Goal: Information Seeking & Learning: Learn about a topic

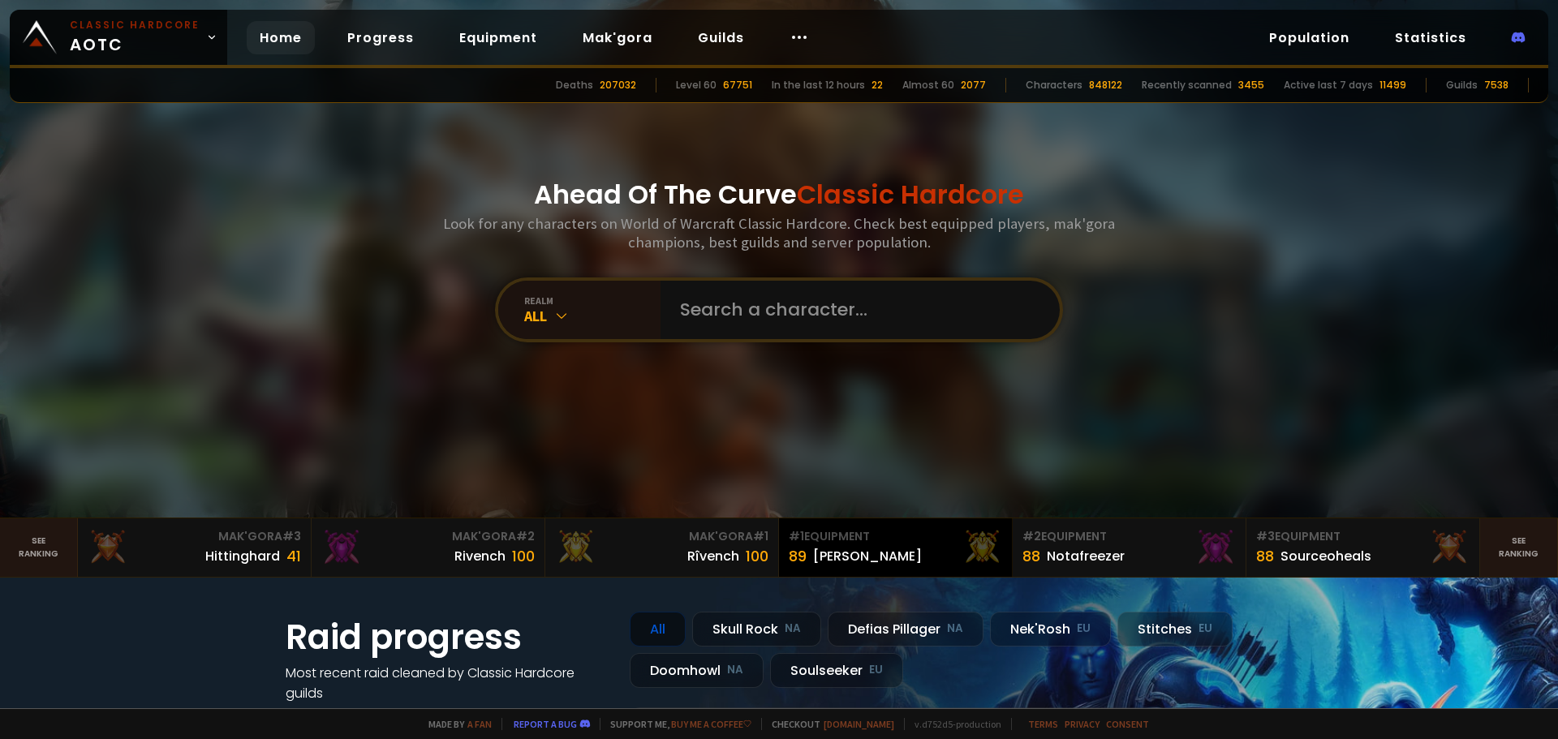
click at [866, 552] on div "89 Eliana" at bounding box center [895, 556] width 213 height 22
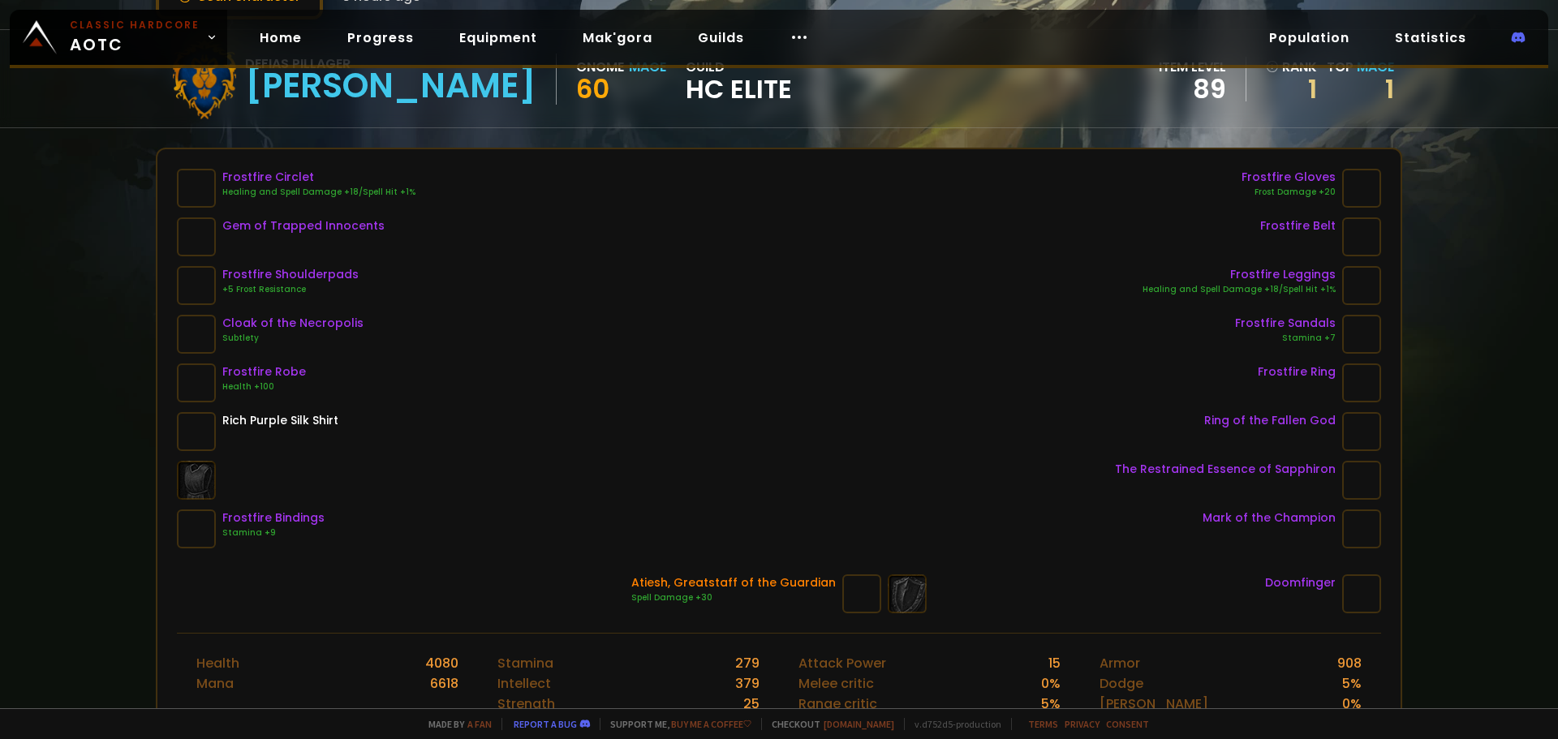
scroll to position [81, 0]
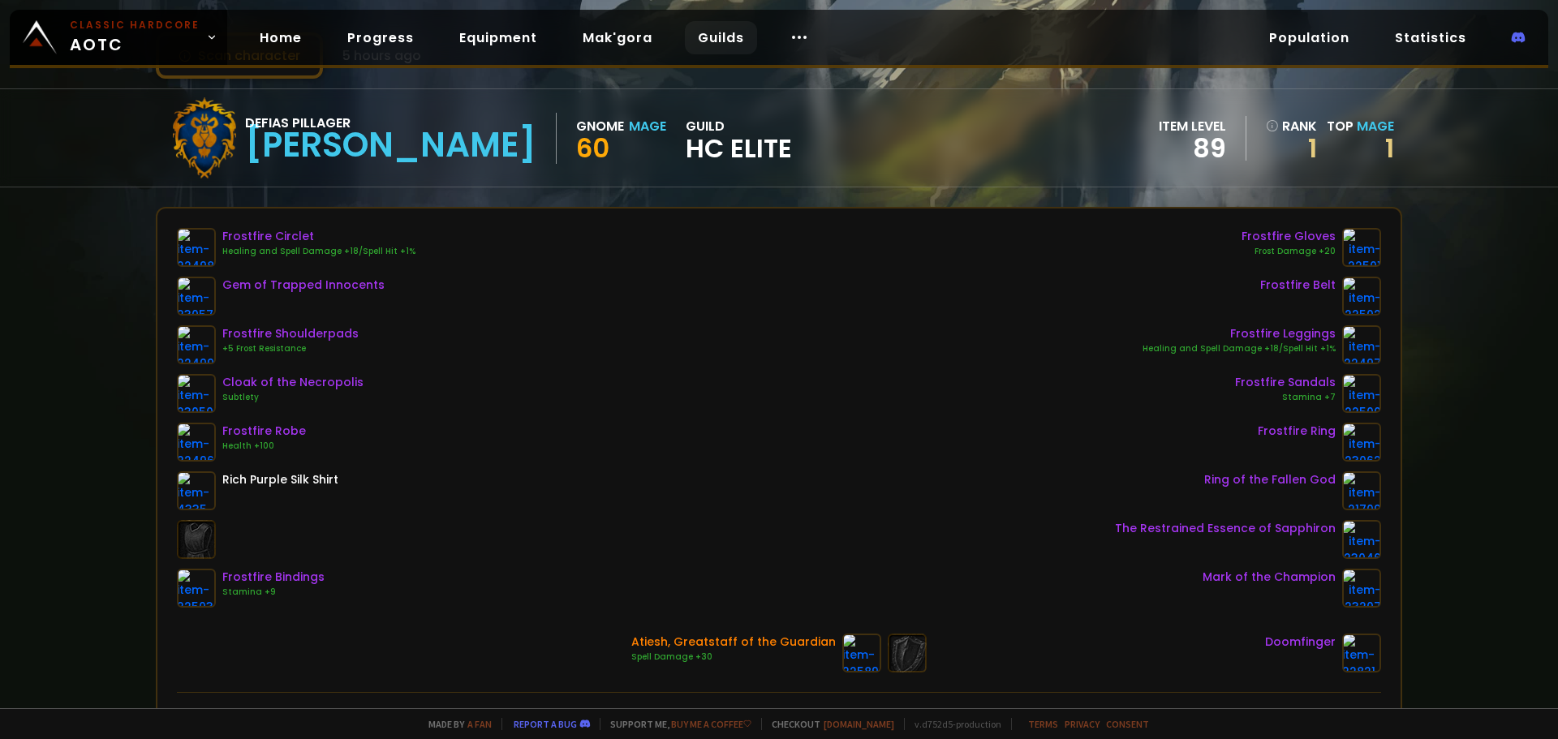
click at [720, 31] on link "Guilds" at bounding box center [721, 37] width 72 height 33
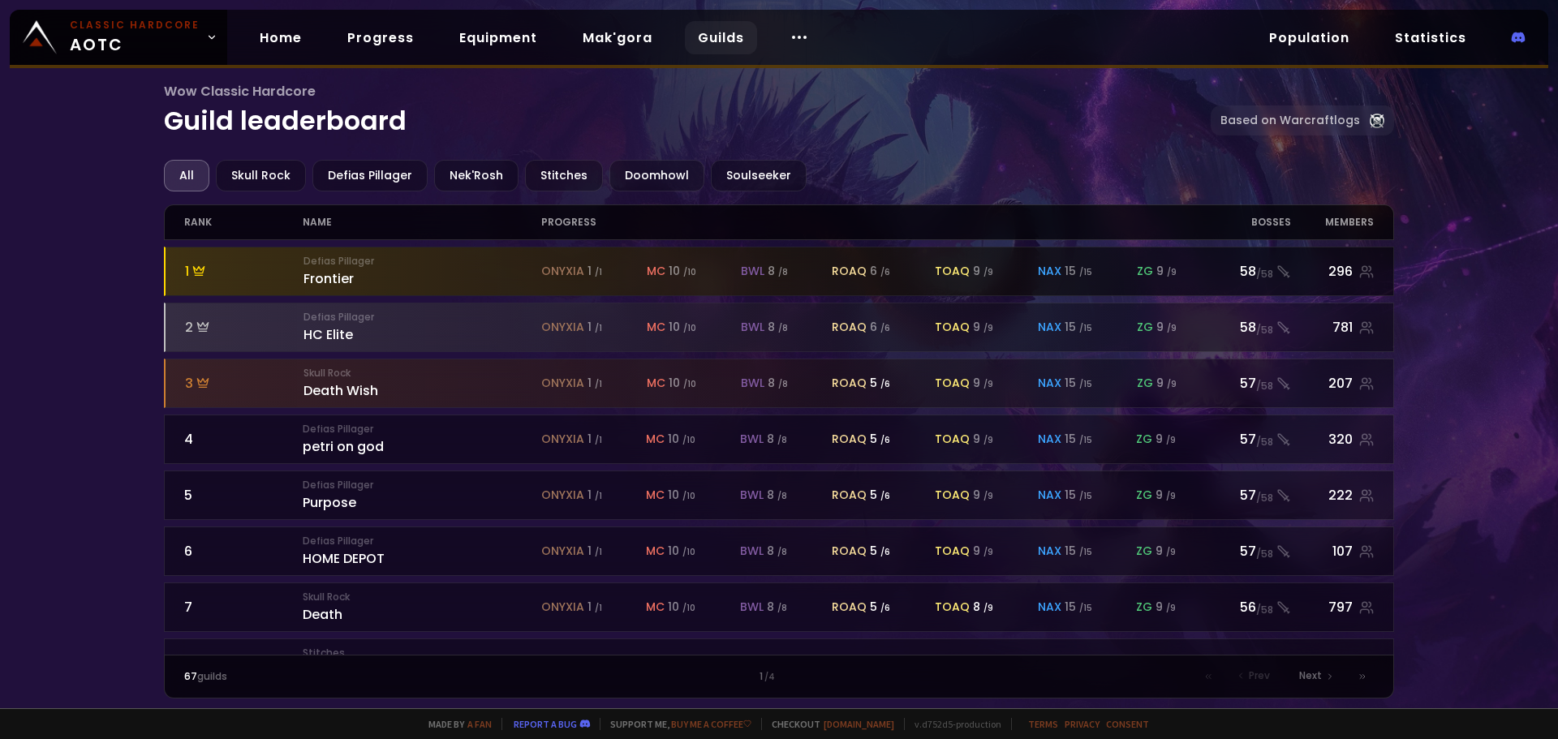
click at [325, 278] on div "Defias Pillager Frontier" at bounding box center [423, 271] width 238 height 35
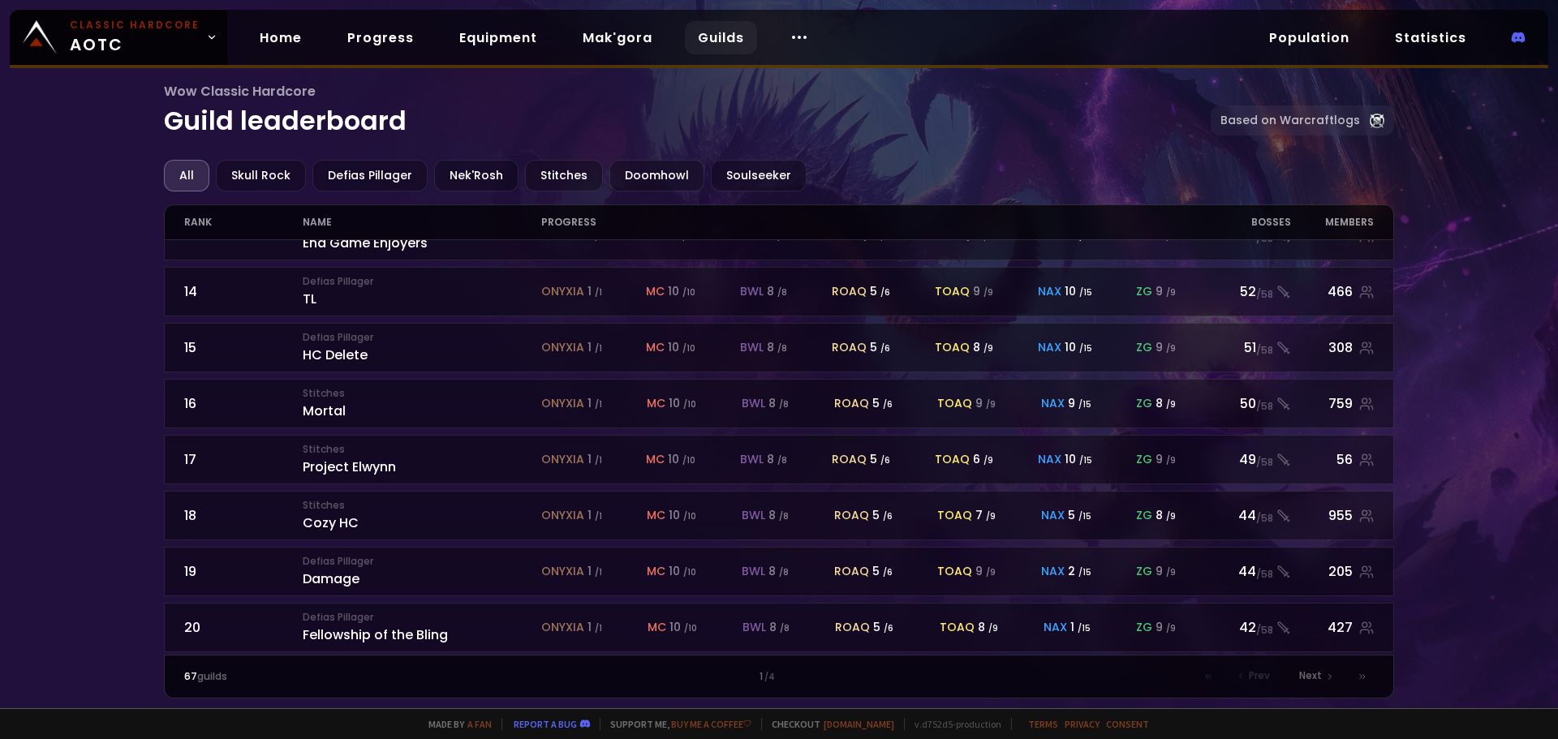
scroll to position [712, 0]
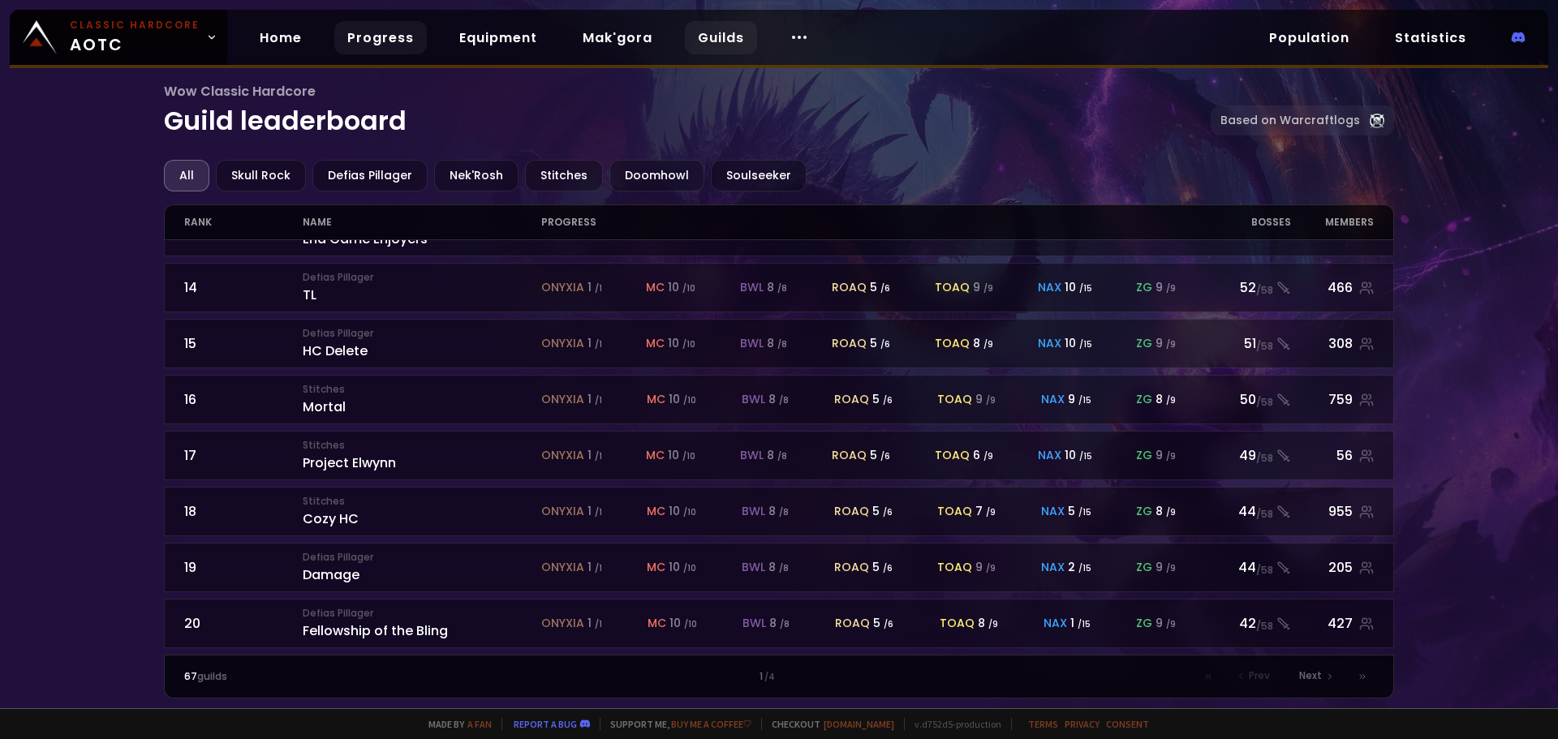
click at [377, 45] on link "Progress" at bounding box center [380, 37] width 93 height 33
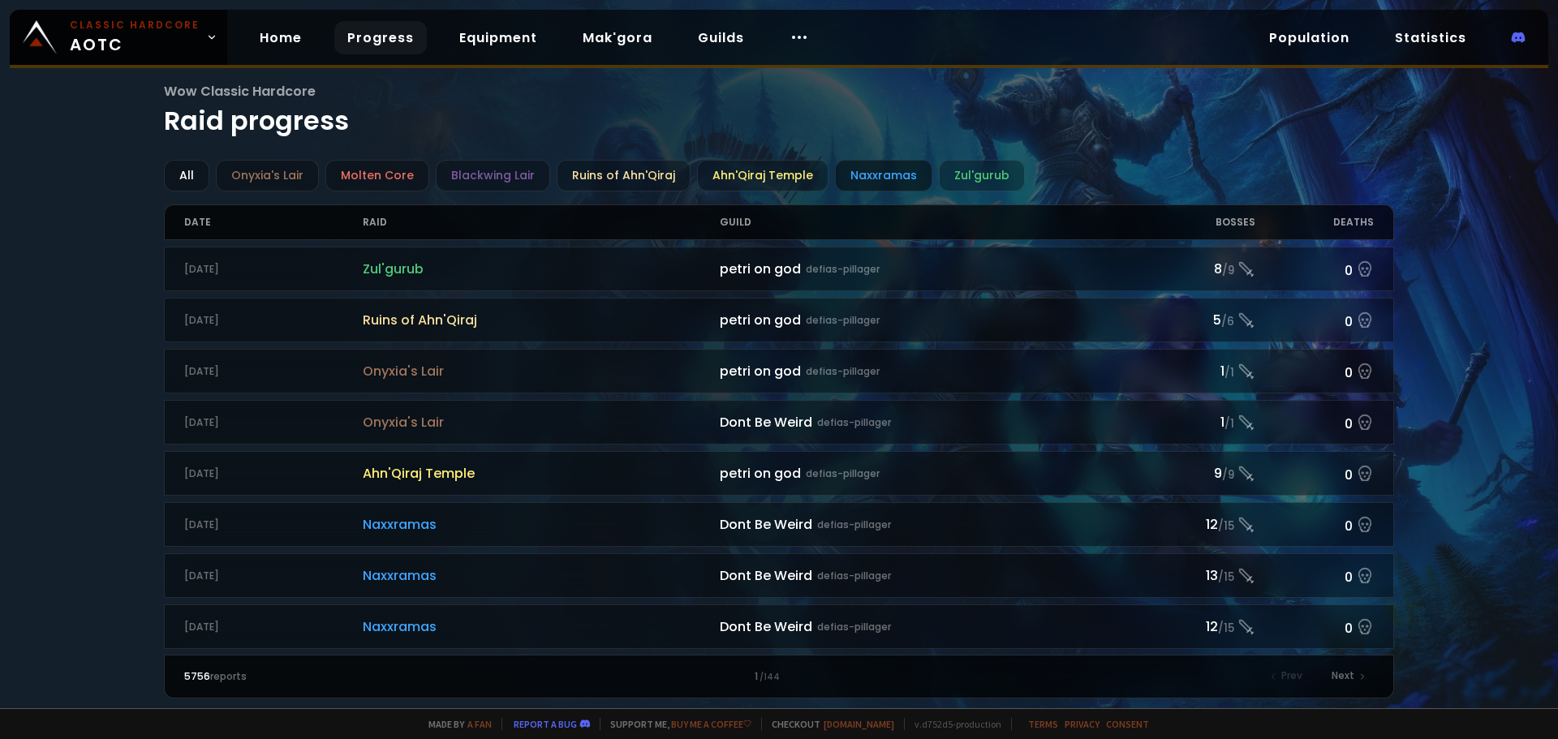
click at [861, 169] on div "Naxxramas" at bounding box center [883, 176] width 97 height 32
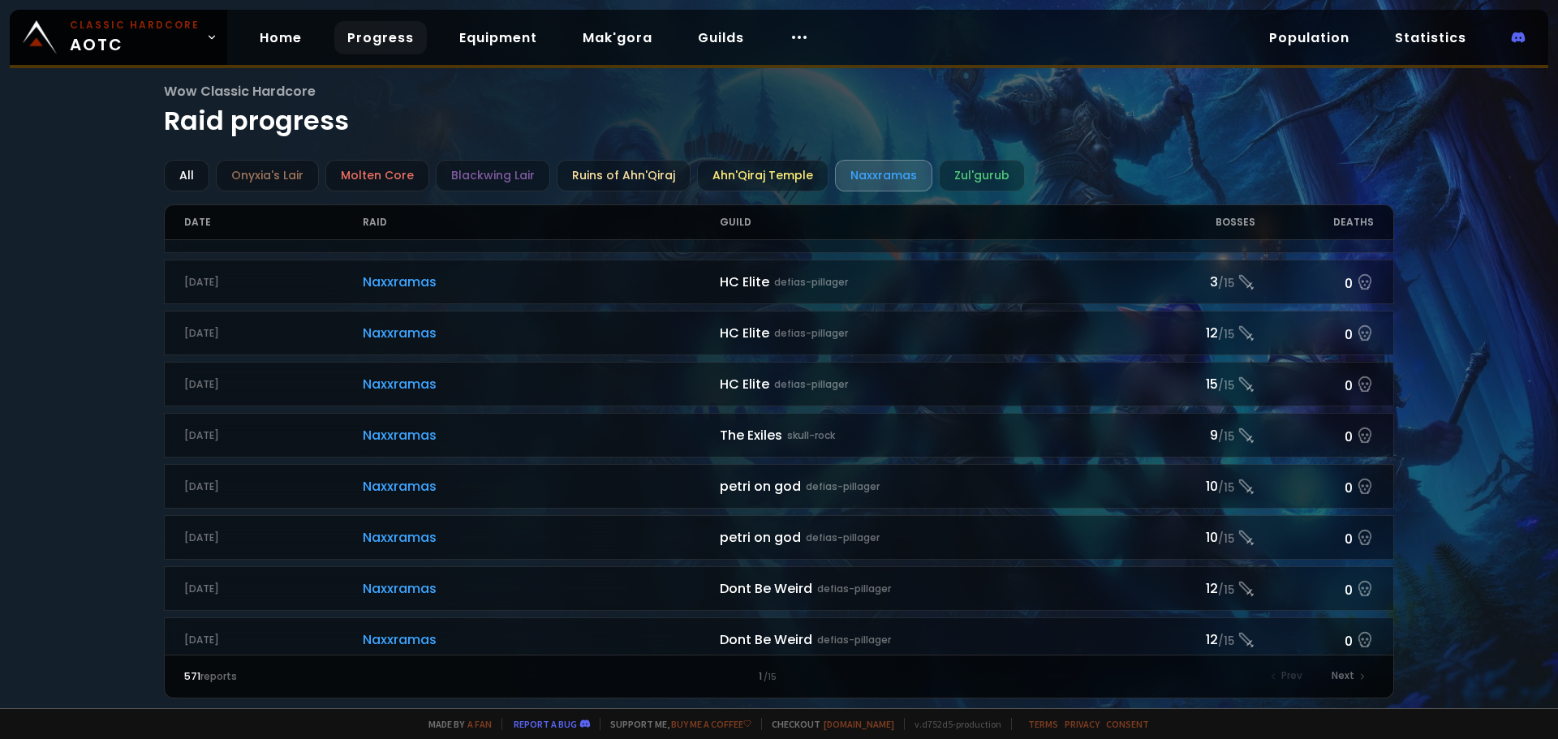
scroll to position [1637, 0]
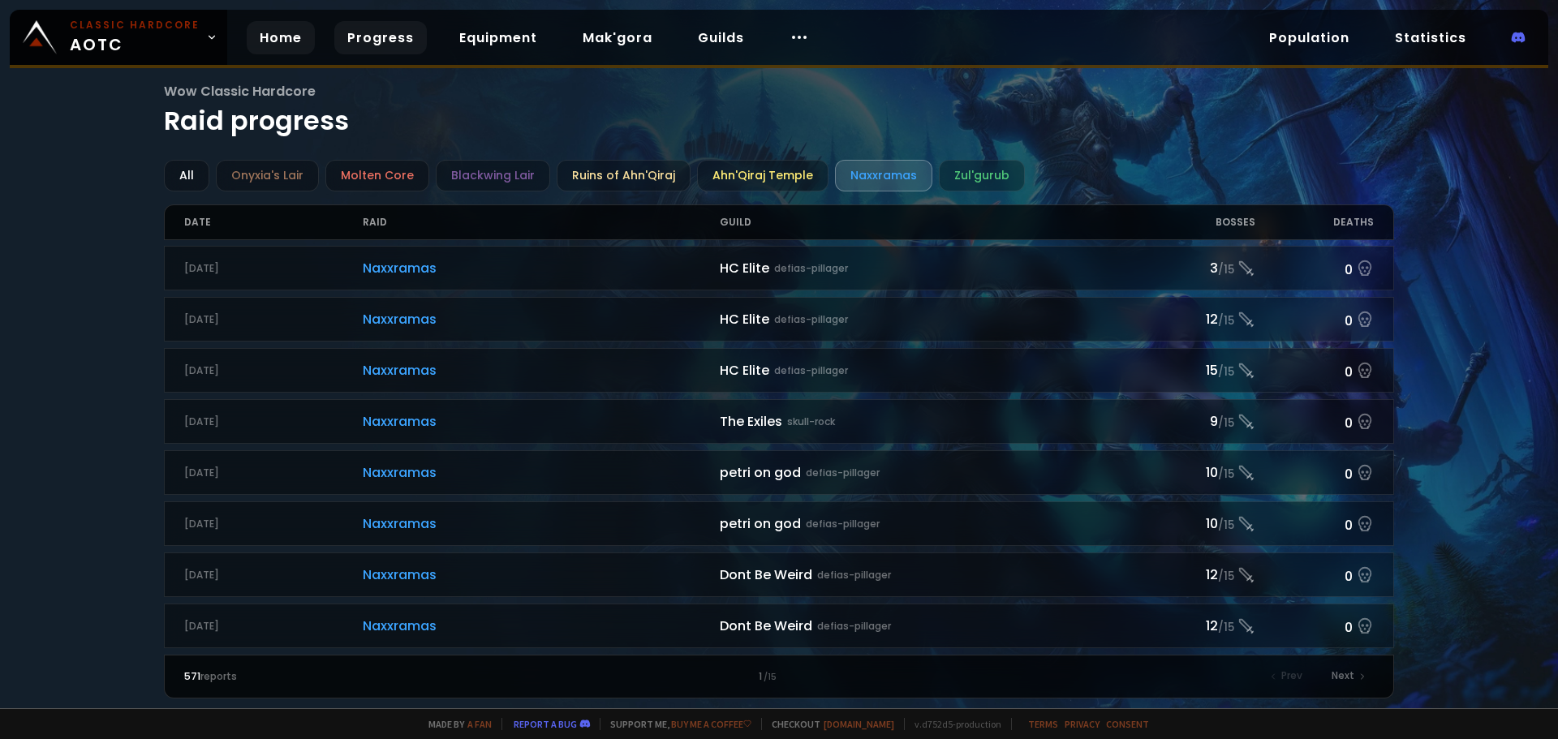
click at [249, 37] on link "Home" at bounding box center [281, 37] width 68 height 33
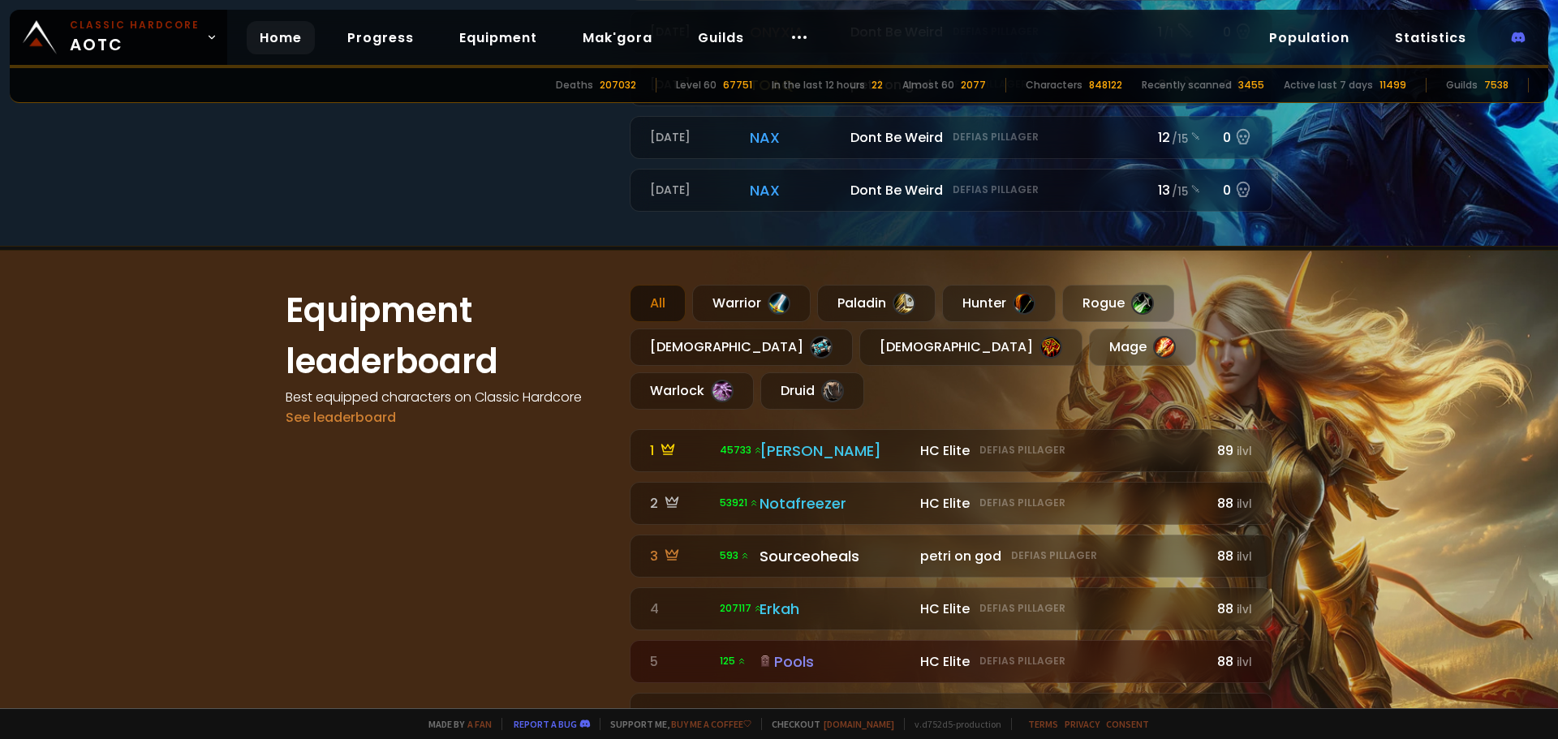
scroll to position [893, 0]
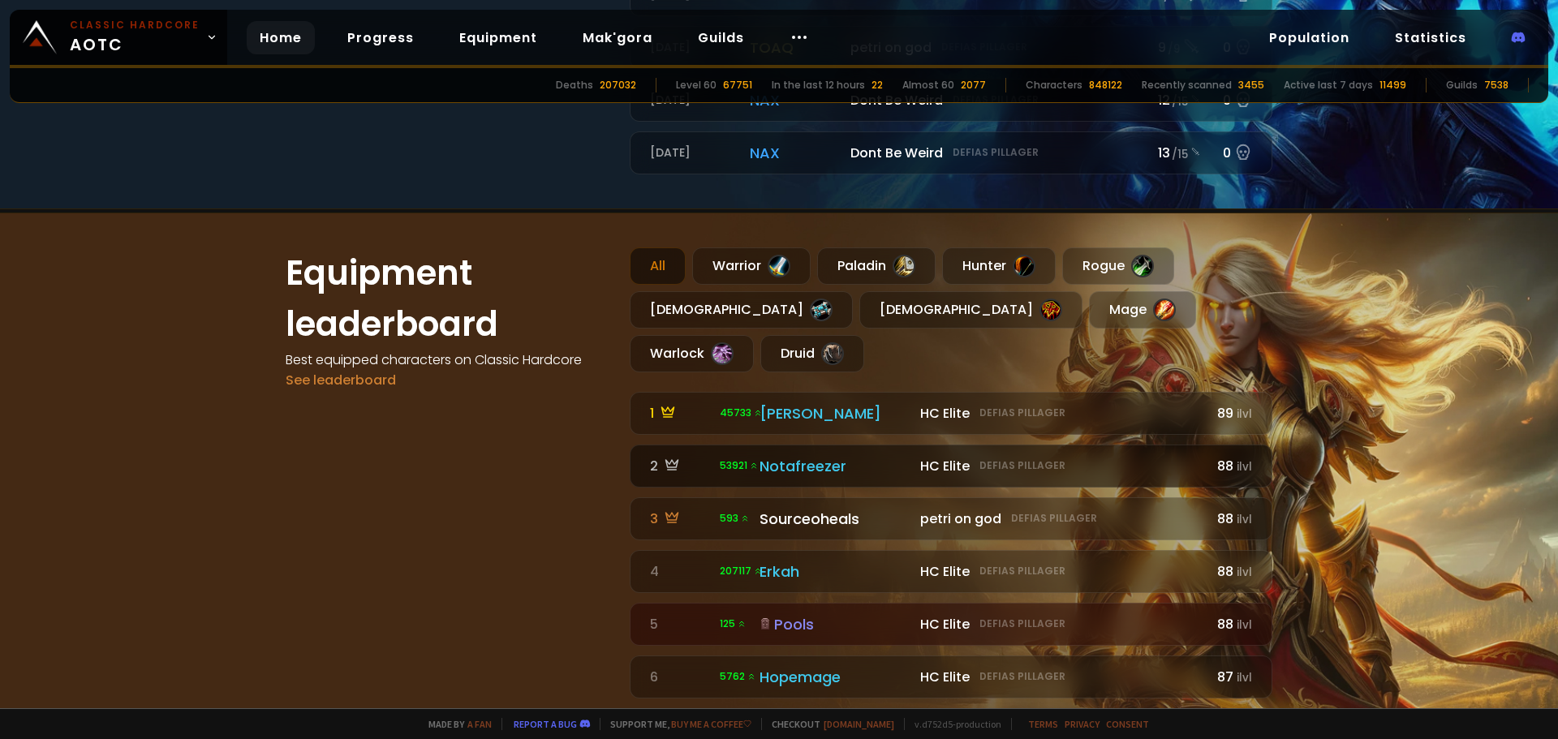
click at [815, 455] on div "Notafreezer" at bounding box center [835, 466] width 151 height 22
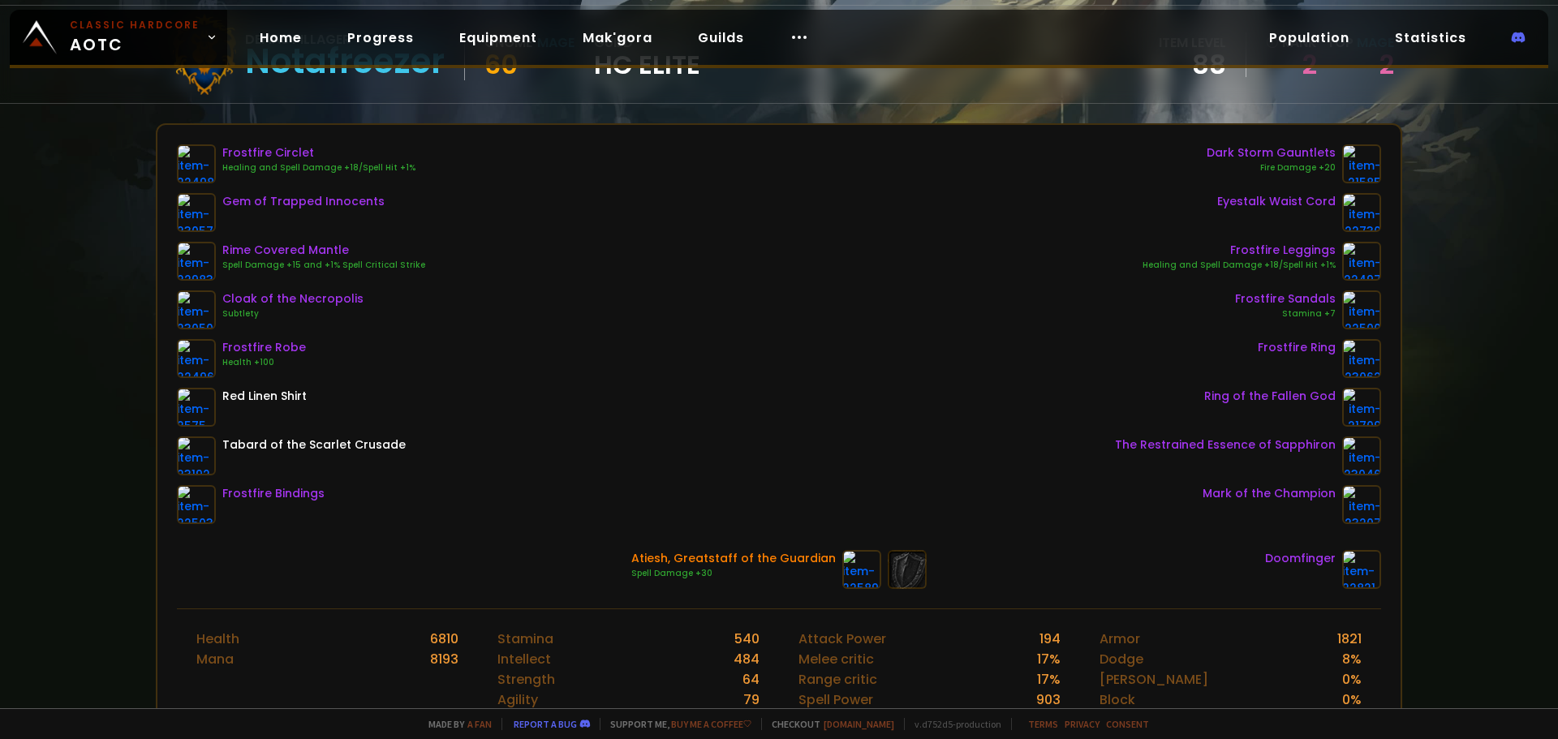
scroll to position [162, 0]
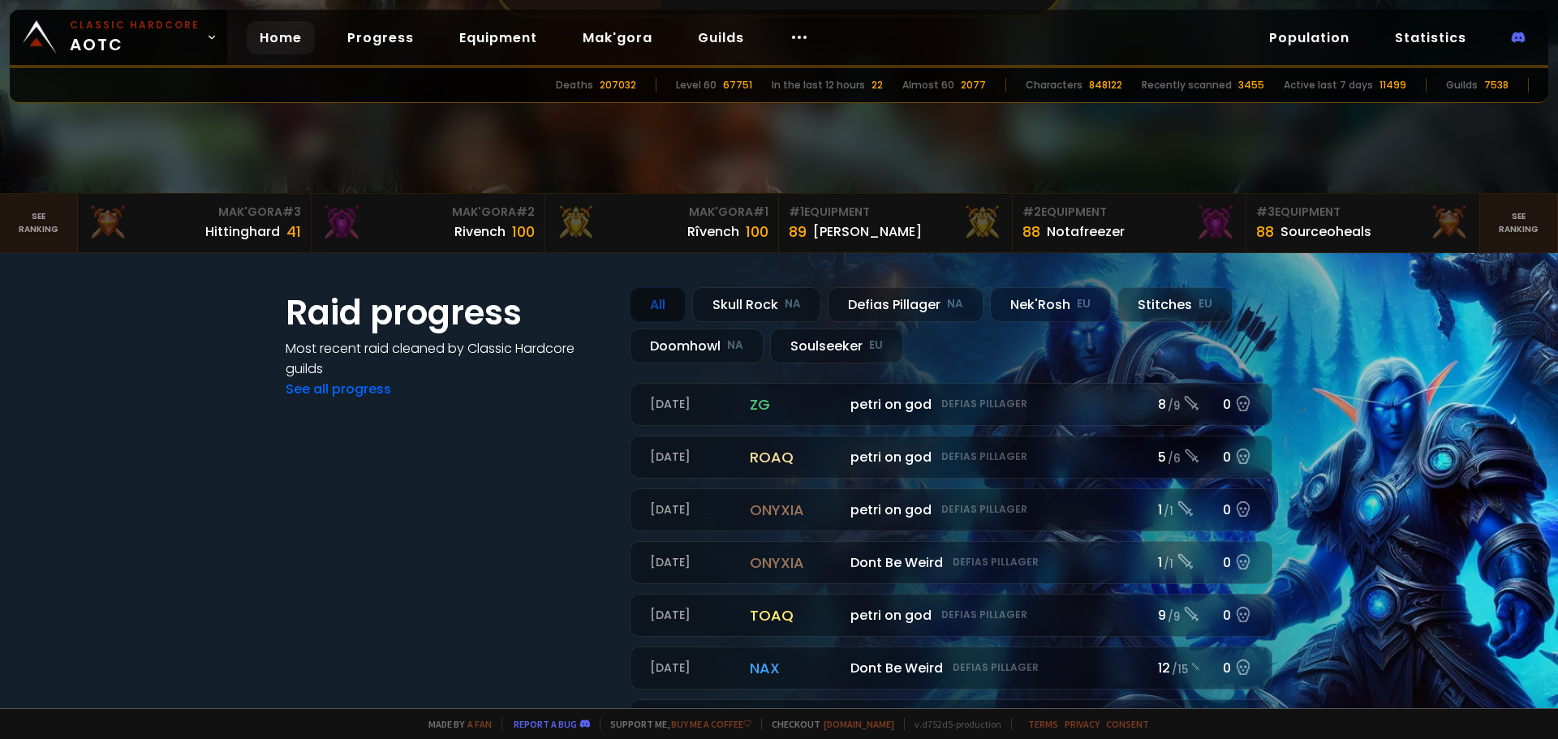
scroll to position [730, 0]
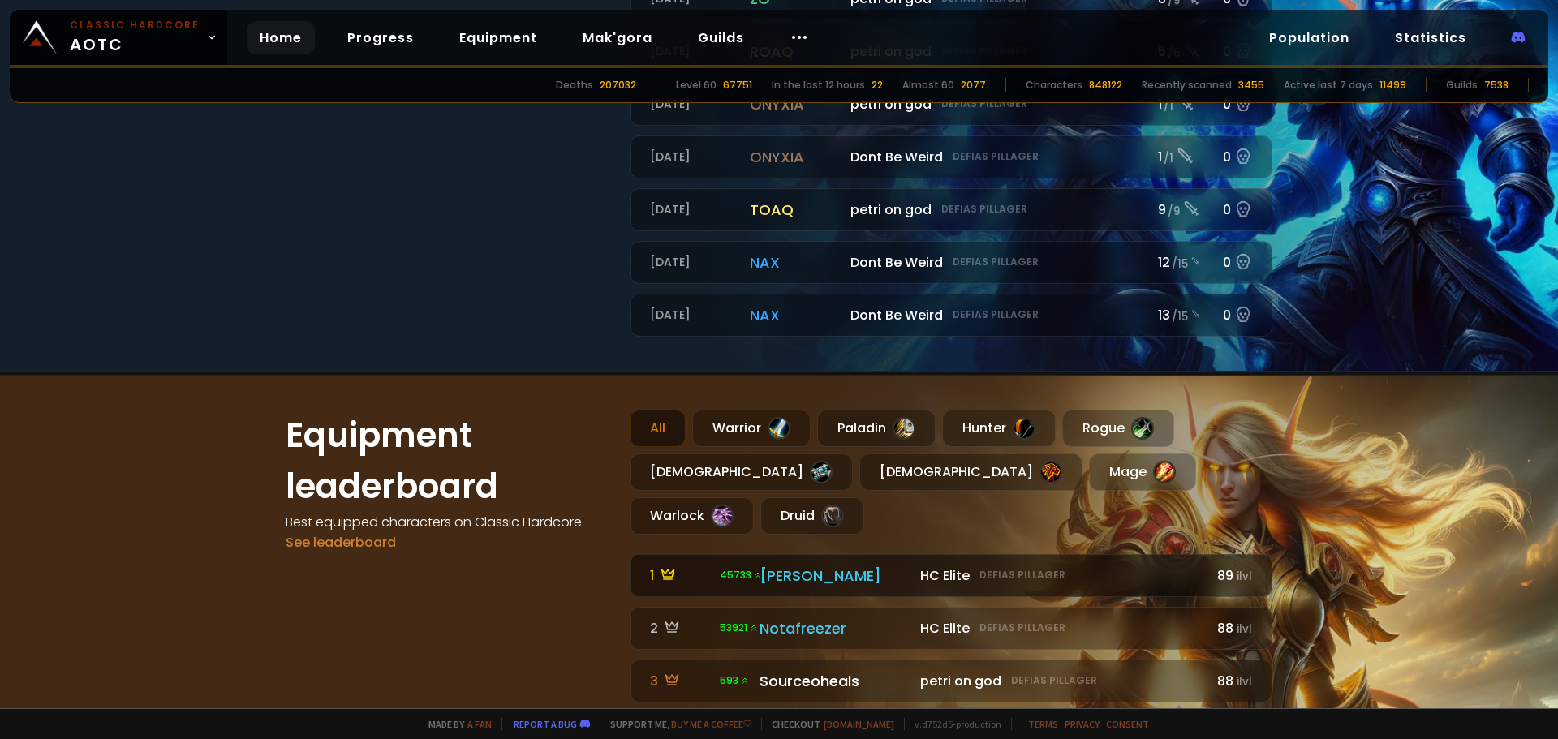
click at [782, 565] on div "Eliana" at bounding box center [835, 576] width 151 height 22
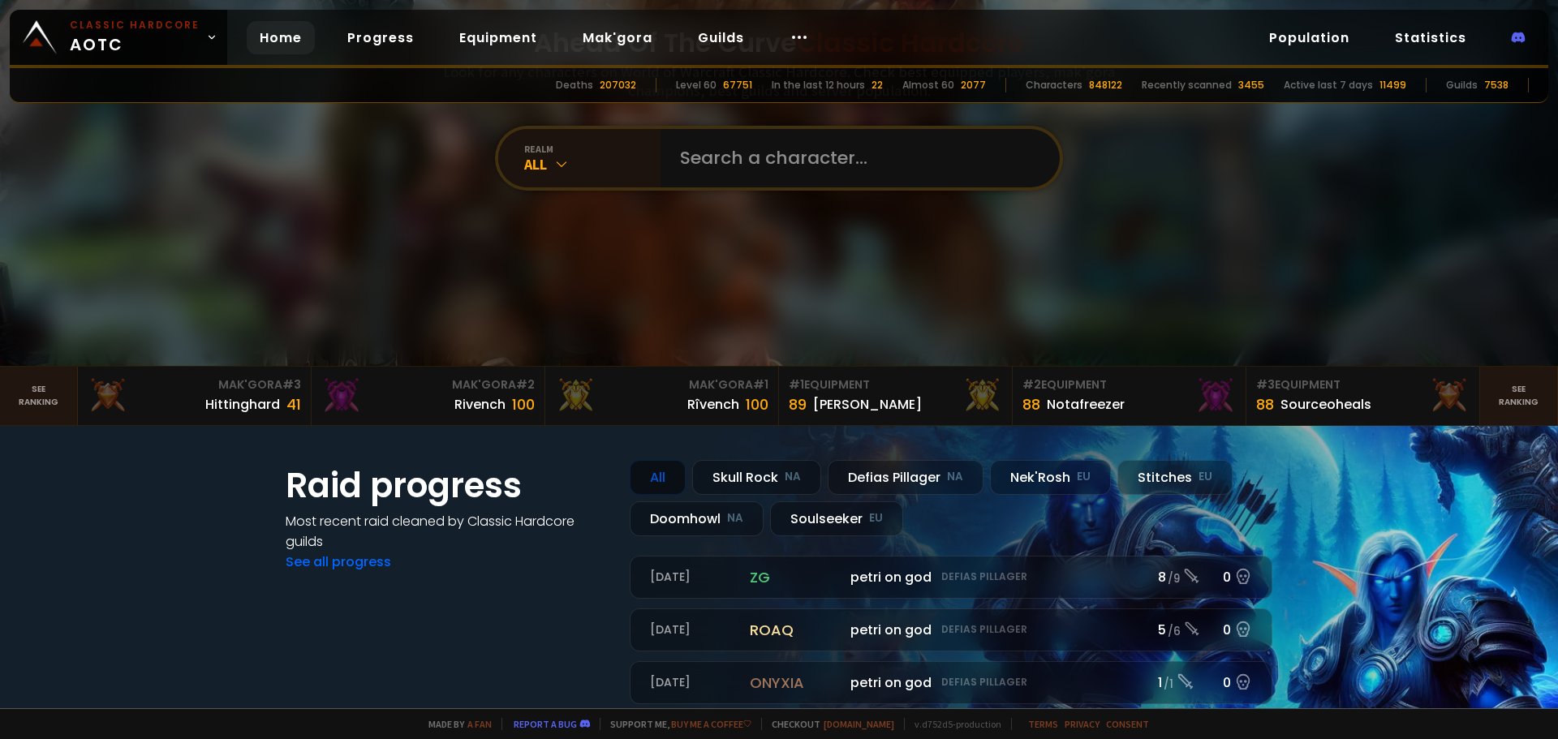
scroll to position [325, 0]
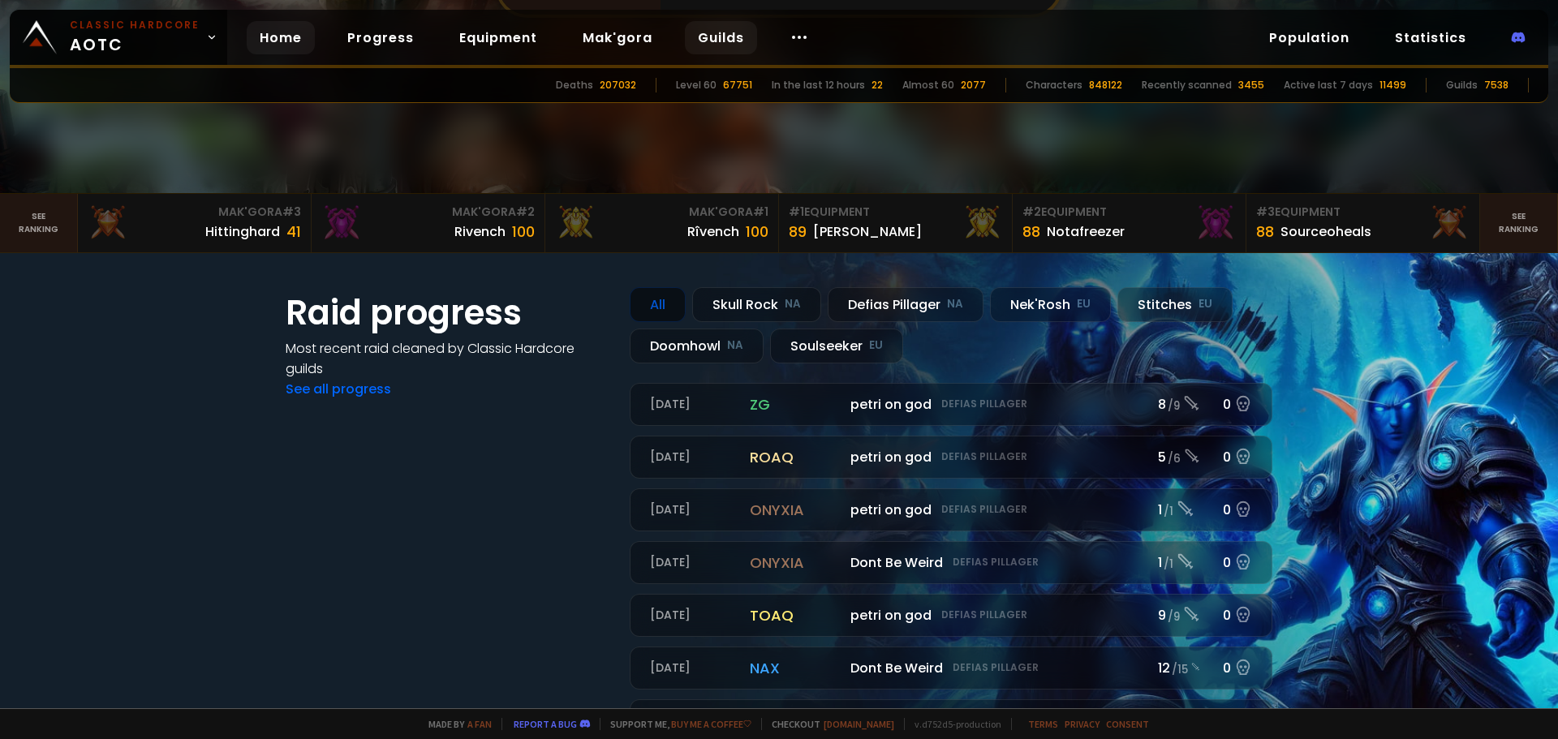
click at [712, 41] on link "Guilds" at bounding box center [721, 37] width 72 height 33
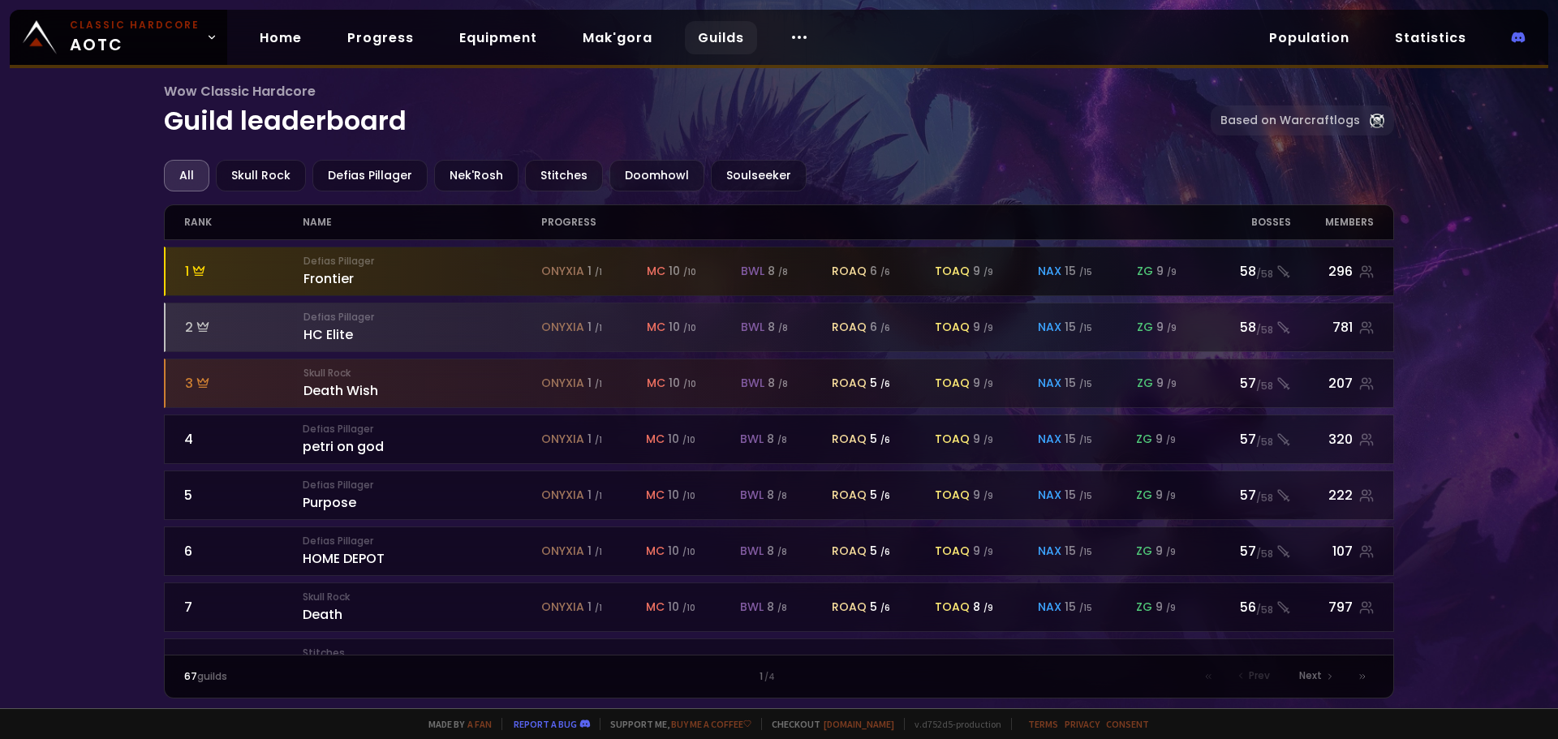
click at [335, 274] on div "Defias Pillager Frontier" at bounding box center [423, 271] width 238 height 35
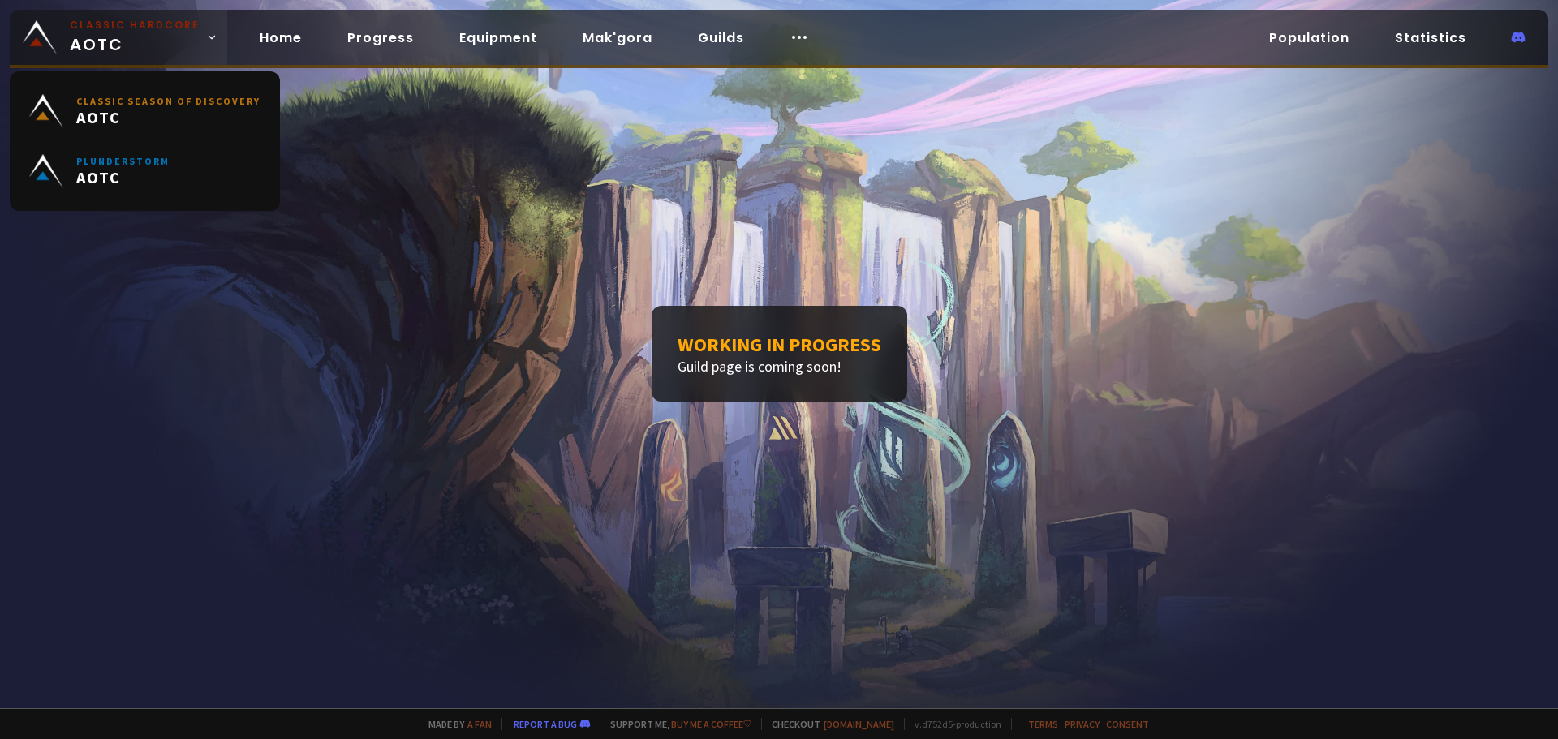
click at [166, 41] on span "Classic Hardcore AOTC" at bounding box center [135, 37] width 130 height 39
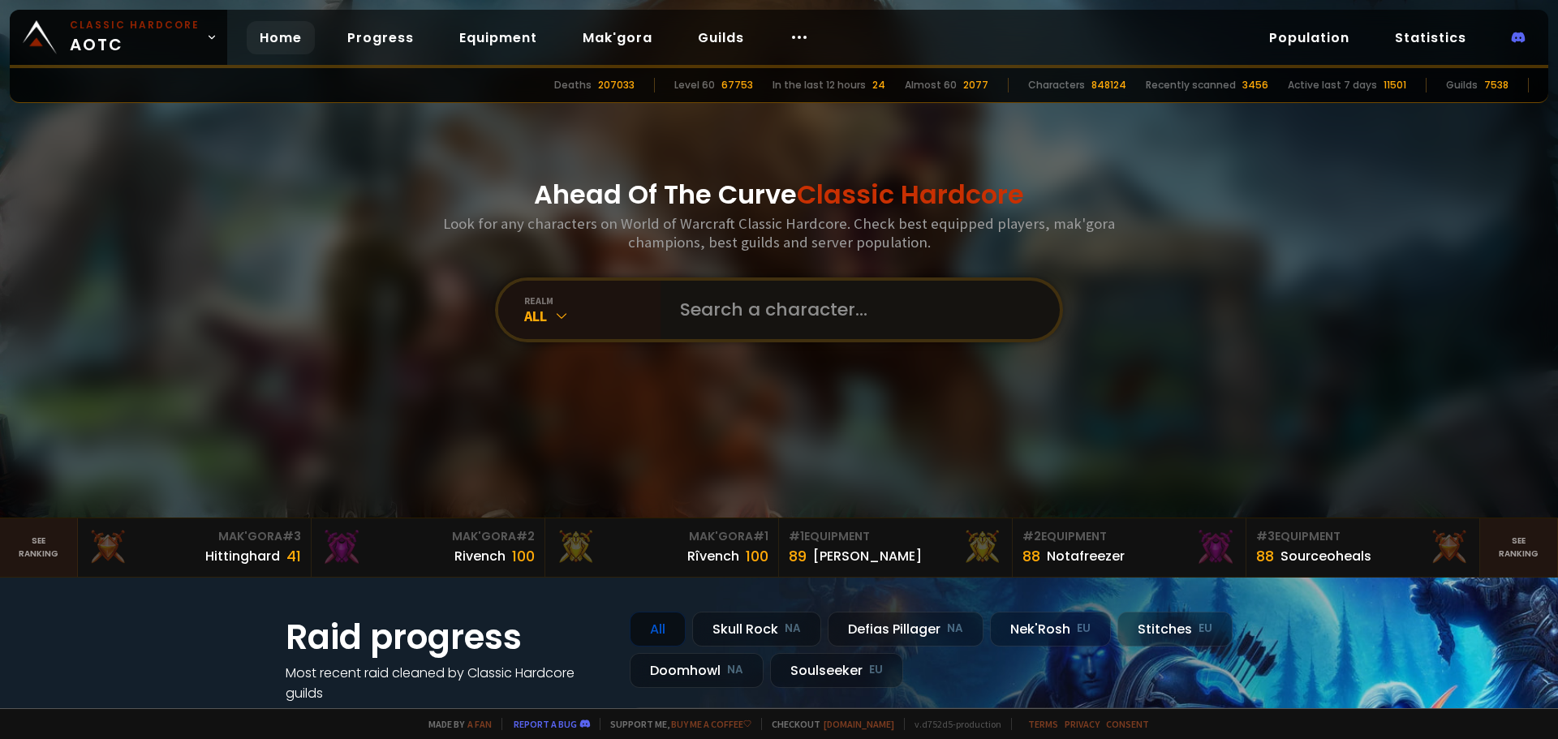
click at [828, 304] on input "text" at bounding box center [855, 310] width 370 height 58
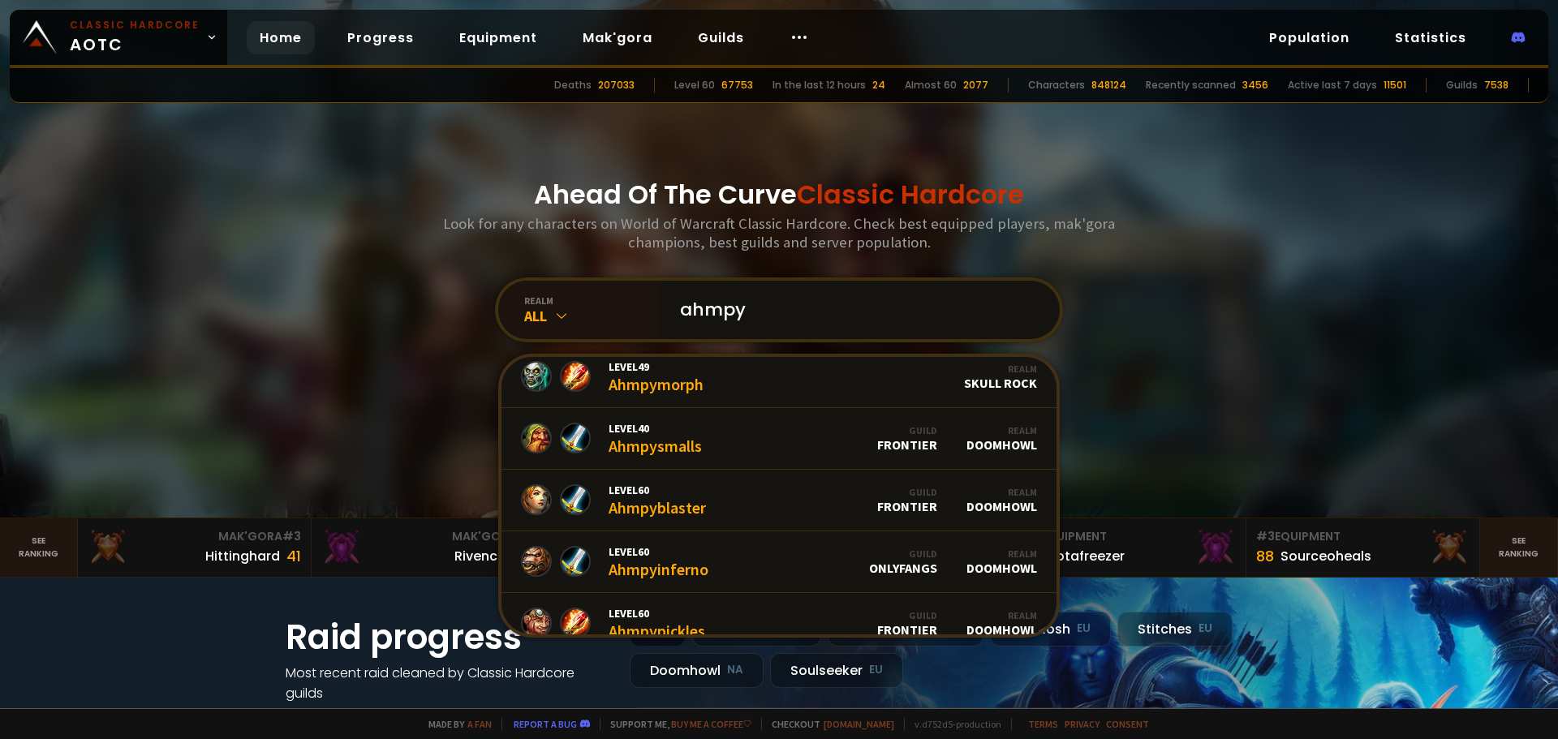
scroll to position [325, 0]
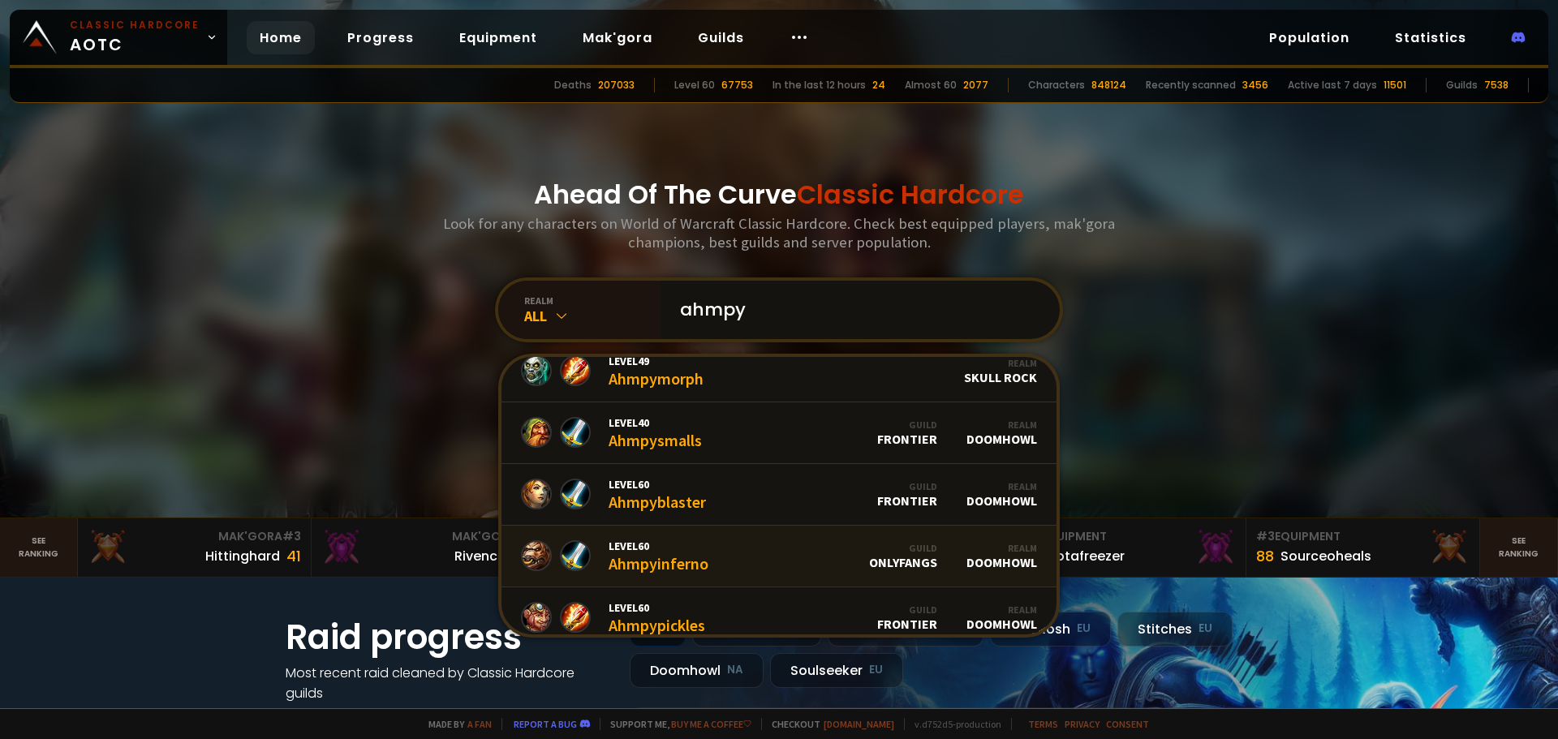
type input "ahmpy"
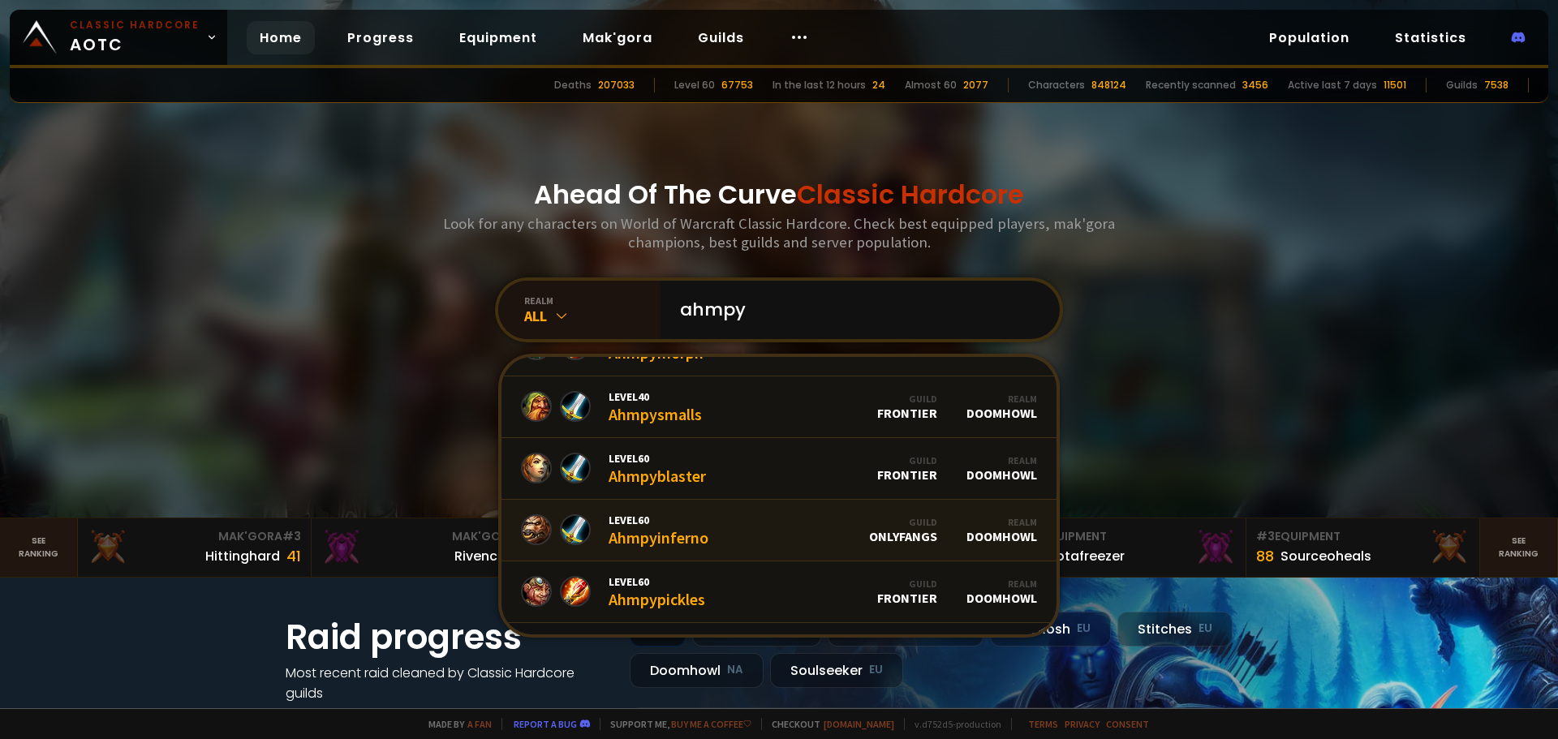
scroll to position [375, 0]
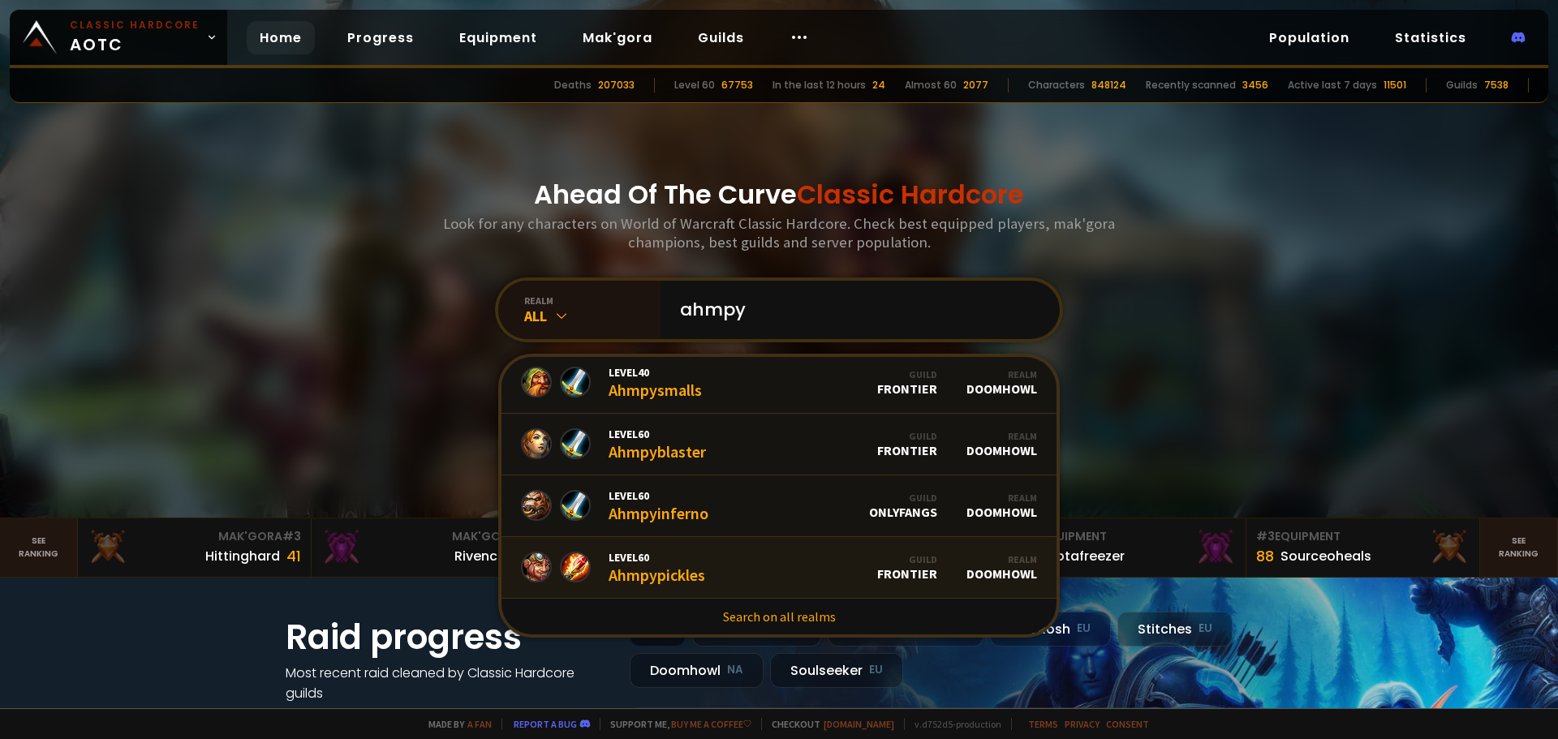
click at [741, 571] on link "Level 60 Ahmpypickles Guild Frontier Realm Doomhowl" at bounding box center [779, 568] width 555 height 62
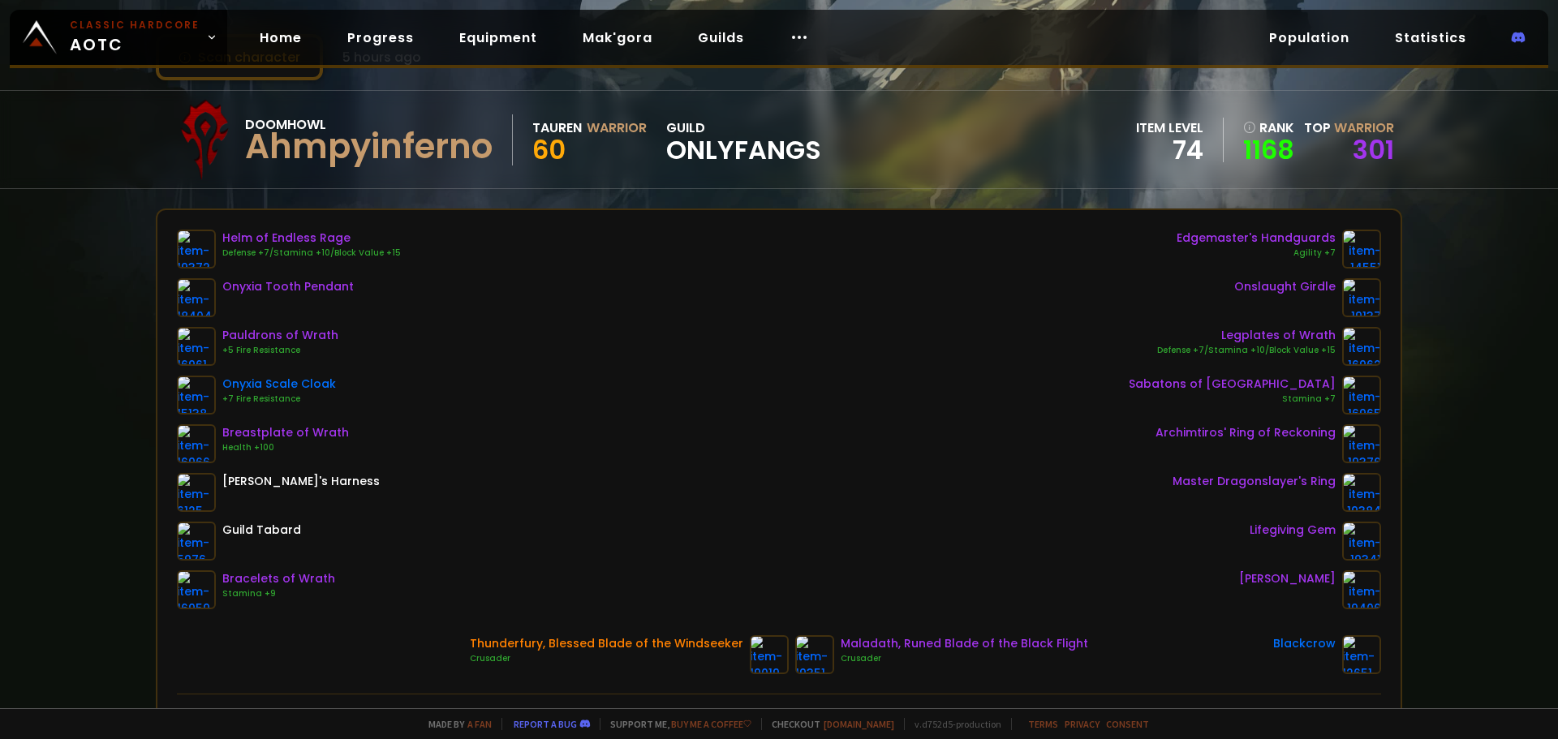
scroll to position [60, 0]
